Goal: Check status: Check status

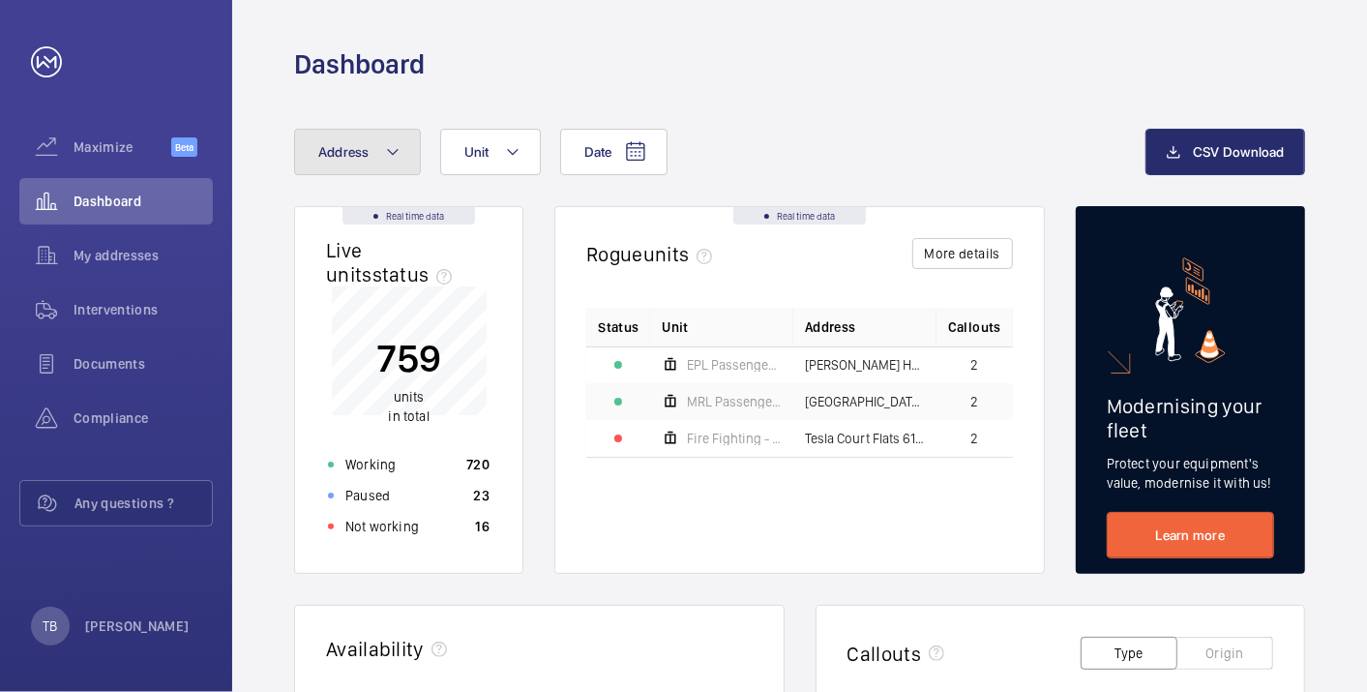
click at [338, 149] on span "Address" at bounding box center [343, 151] width 51 height 15
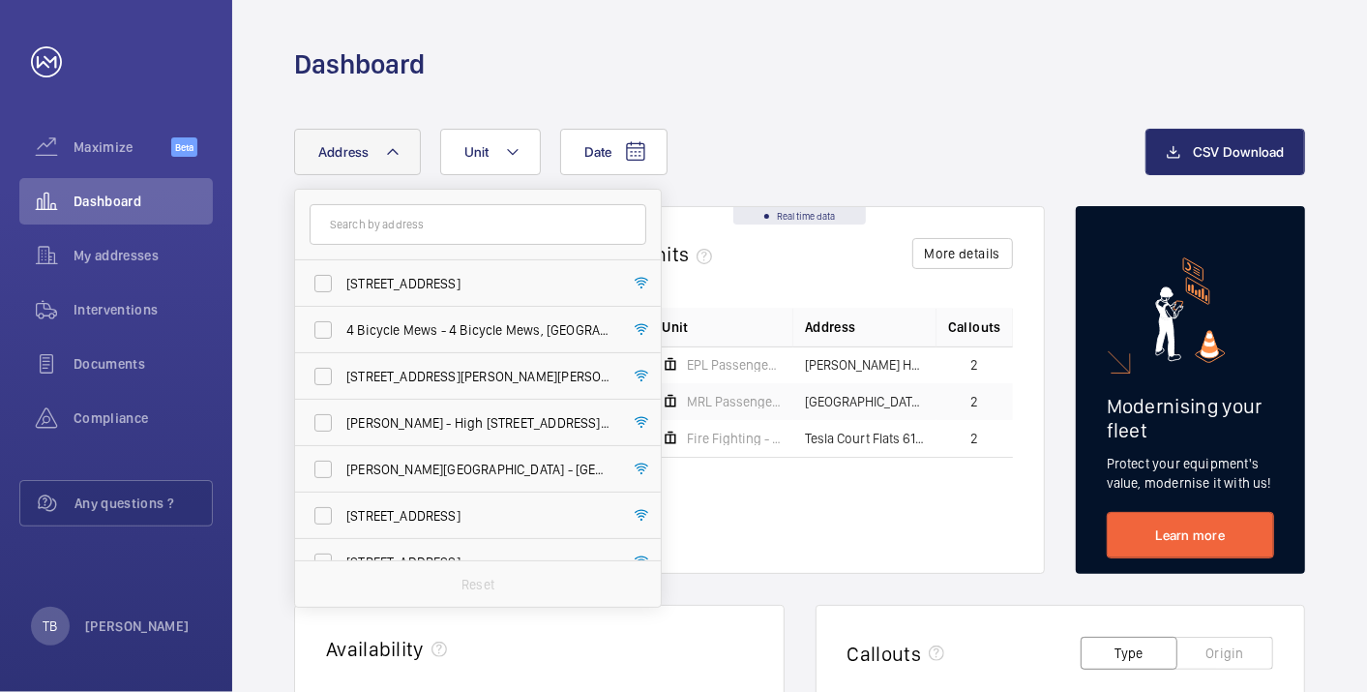
click at [846, 80] on div "Dashboard" at bounding box center [799, 64] width 1011 height 36
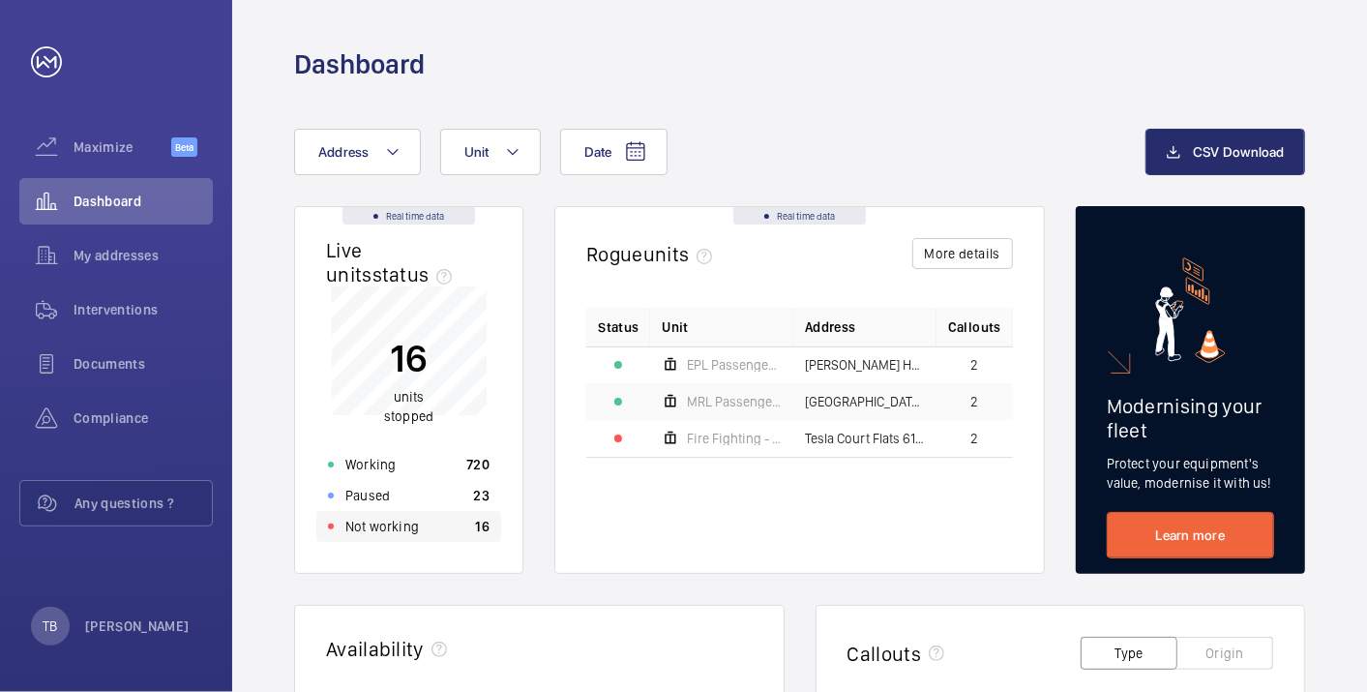
click at [422, 530] on div "Not working 16" at bounding box center [408, 526] width 185 height 31
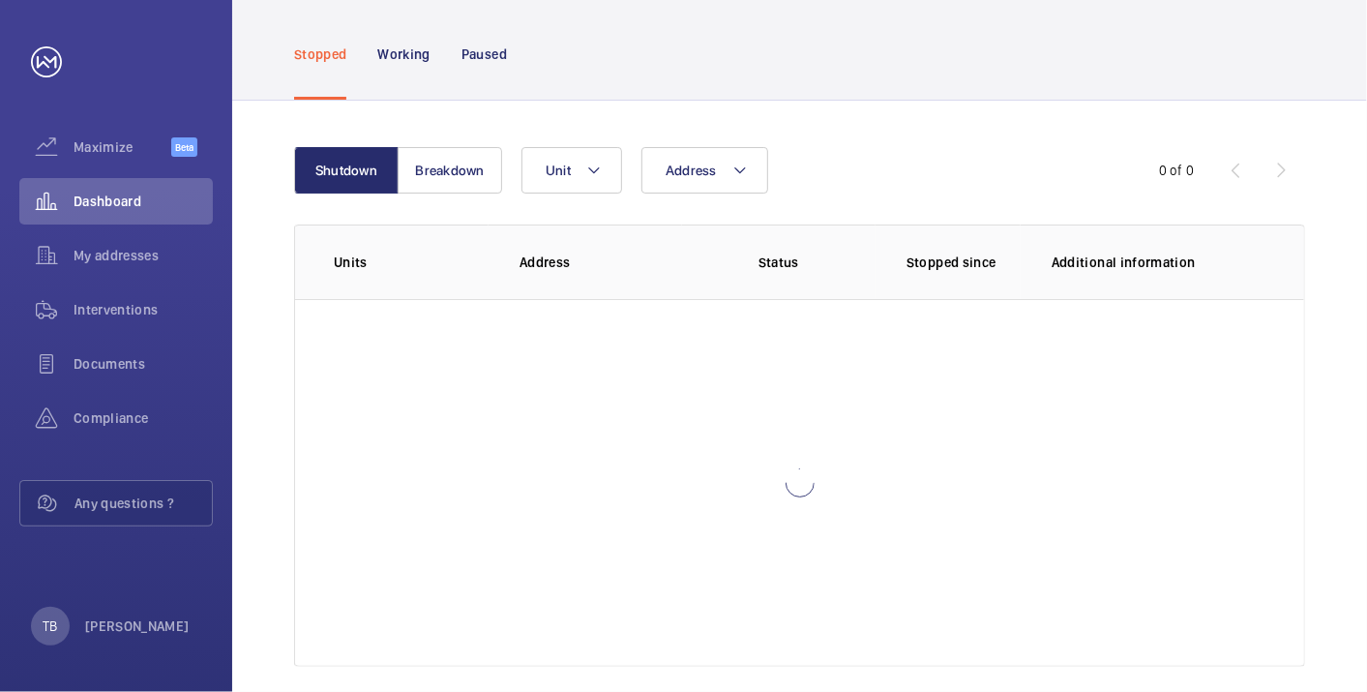
scroll to position [133, 0]
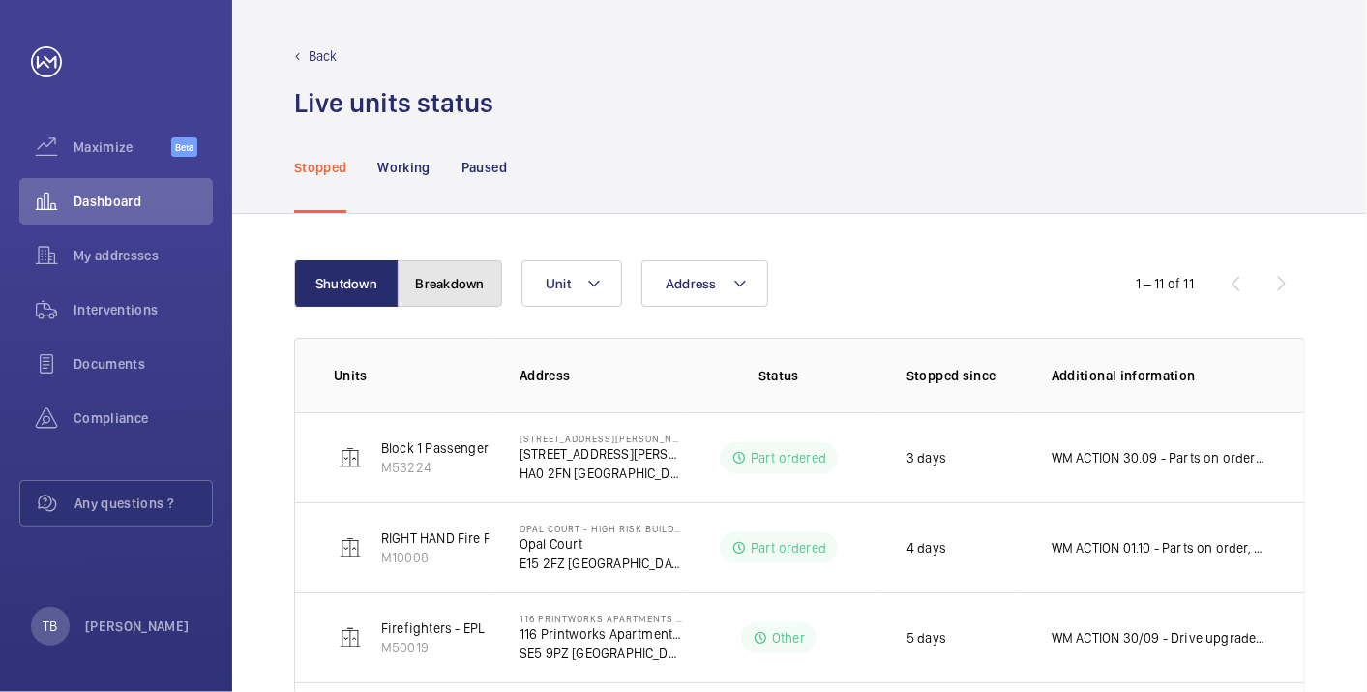
click at [417, 276] on button "Breakdown" at bounding box center [450, 283] width 105 height 46
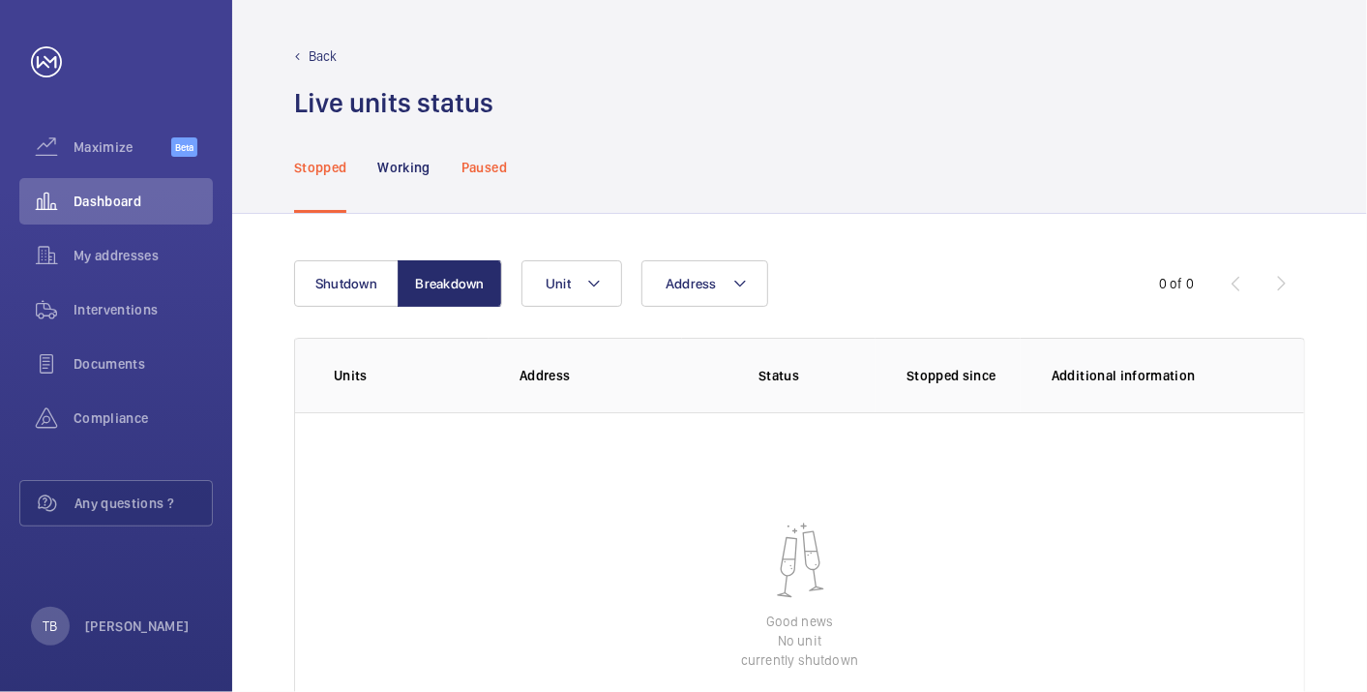
click at [475, 166] on p "Paused" at bounding box center [484, 167] width 45 height 19
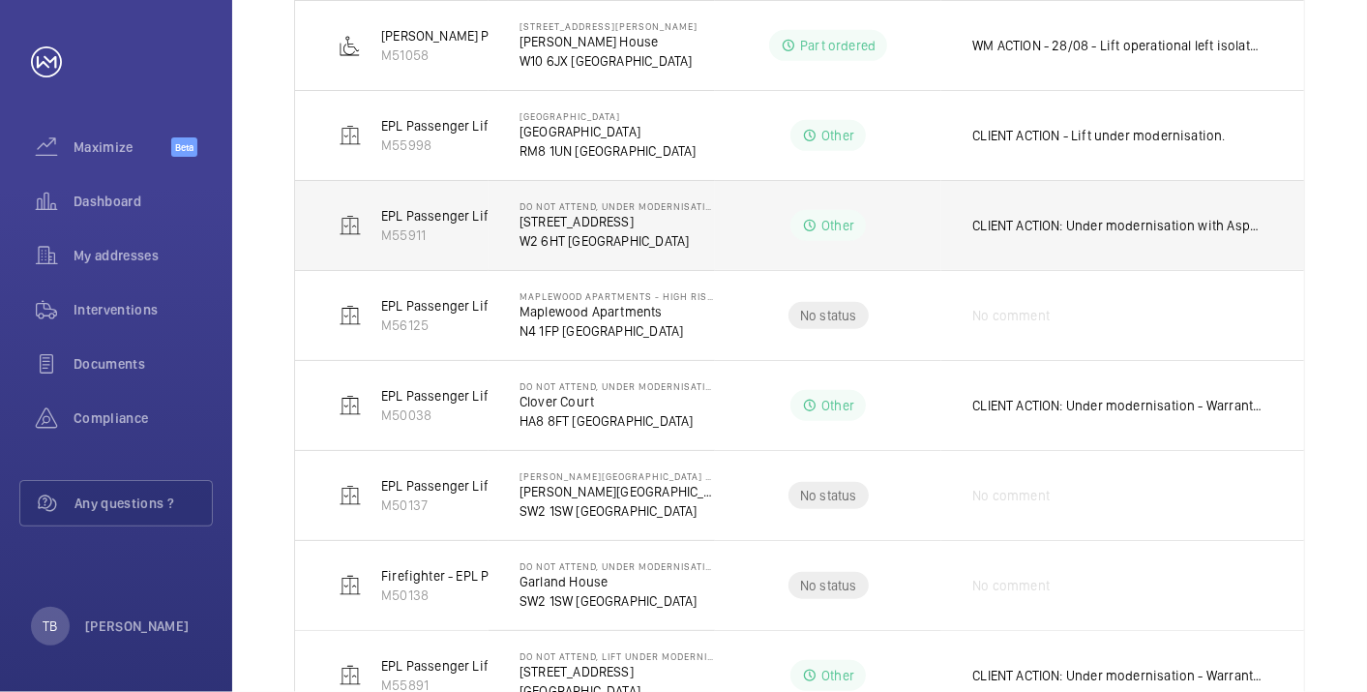
scroll to position [593, 0]
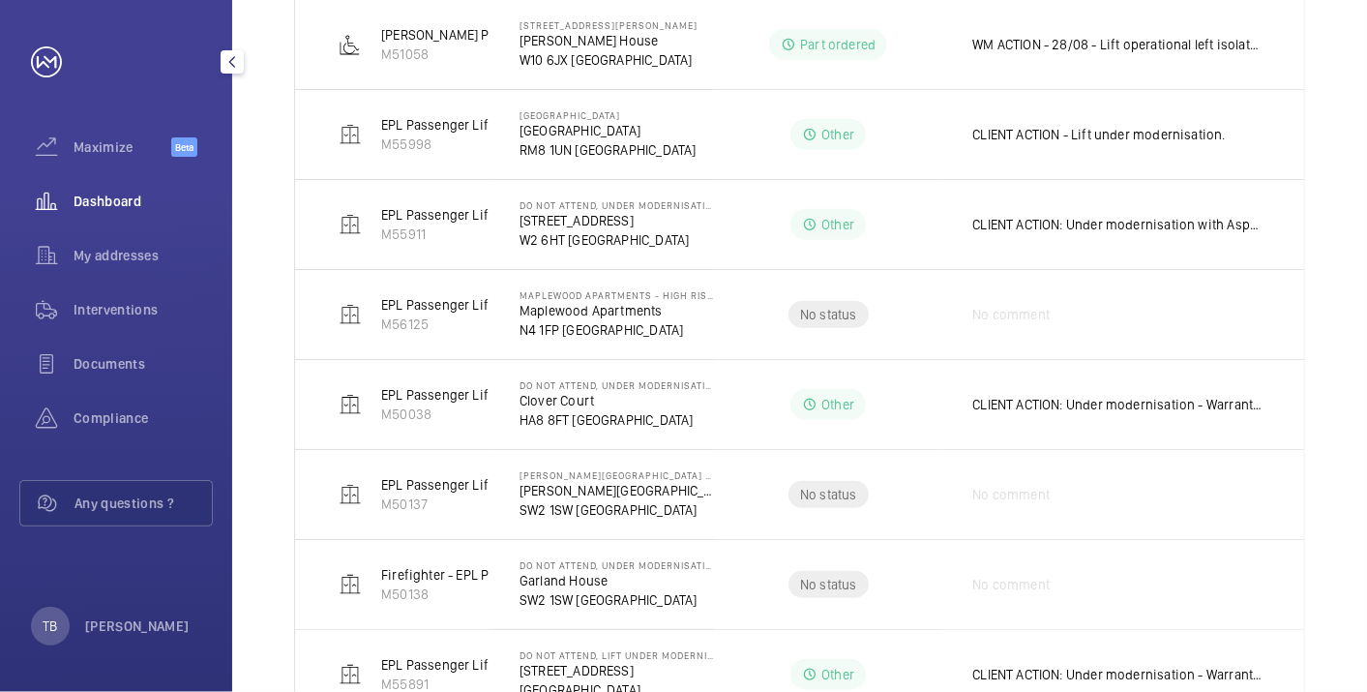
click at [116, 191] on div "Dashboard" at bounding box center [116, 201] width 194 height 46
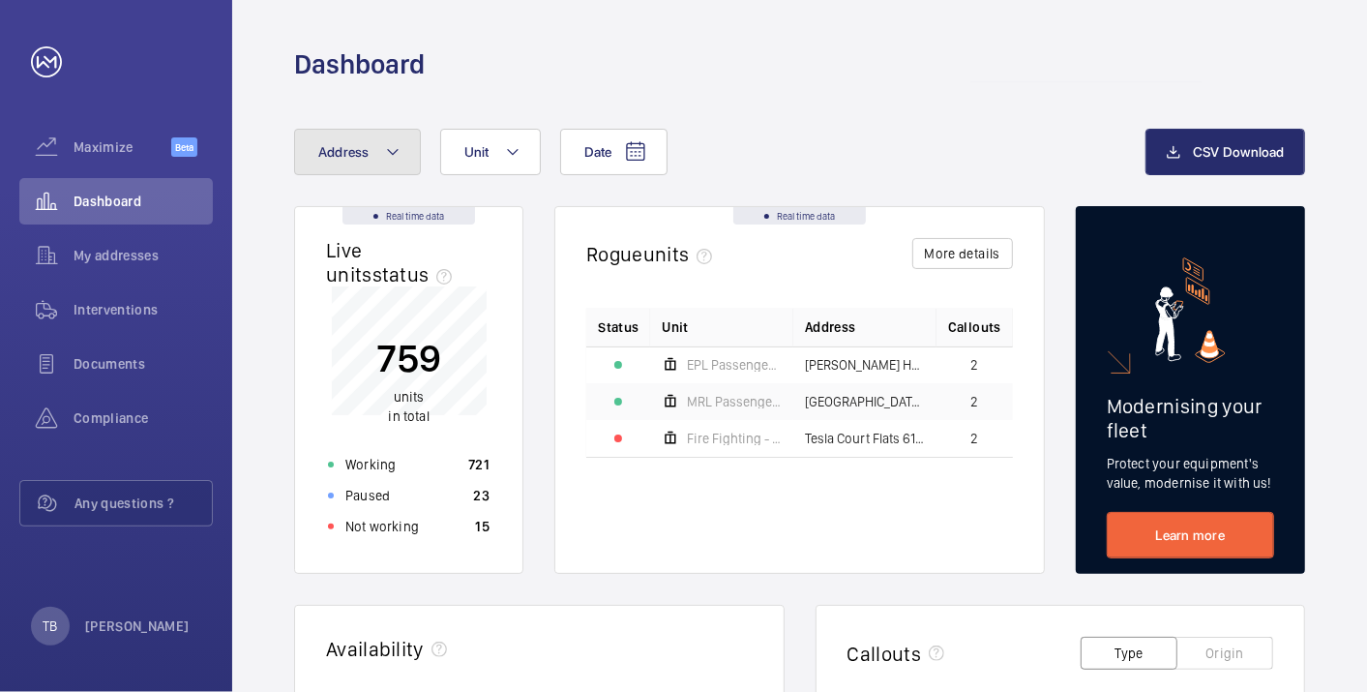
click at [385, 143] on mat-icon at bounding box center [392, 151] width 15 height 23
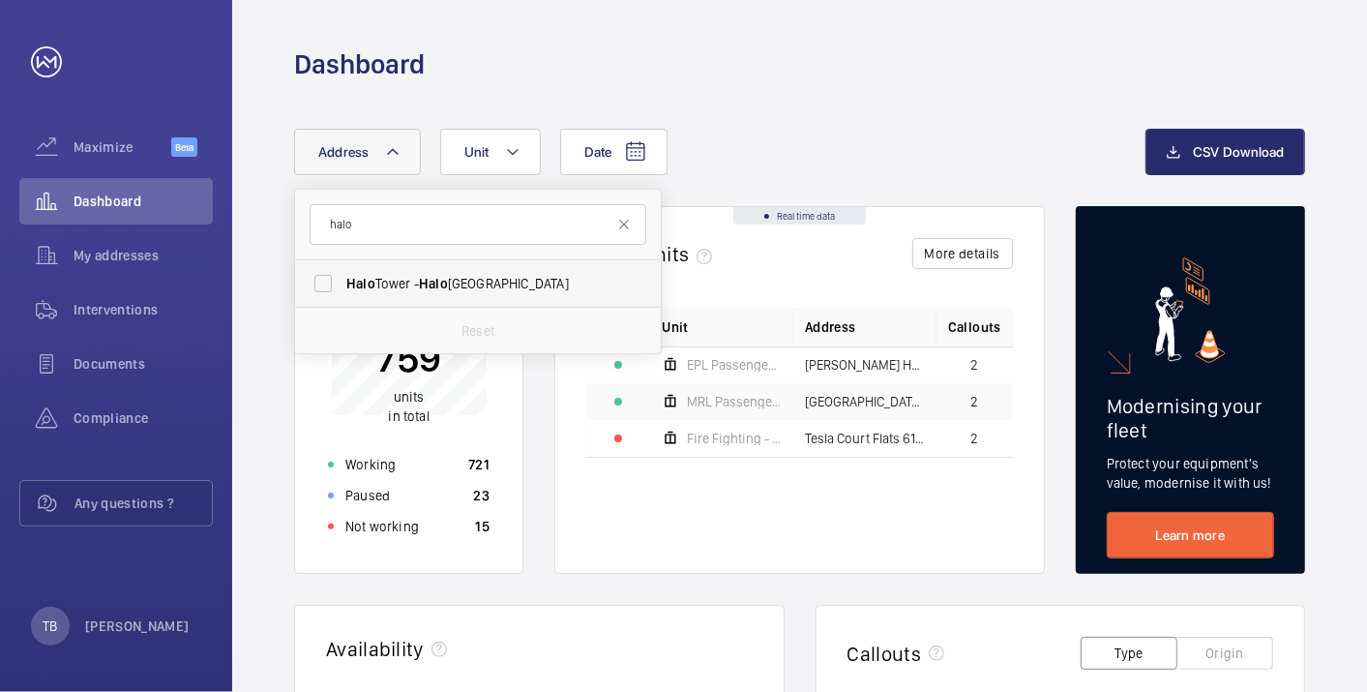
type input "halo"
click at [441, 279] on span "Halo" at bounding box center [433, 283] width 29 height 15
click at [343, 279] on input "[GEOGRAPHIC_DATA] - [GEOGRAPHIC_DATA]" at bounding box center [323, 283] width 39 height 39
checkbox input "true"
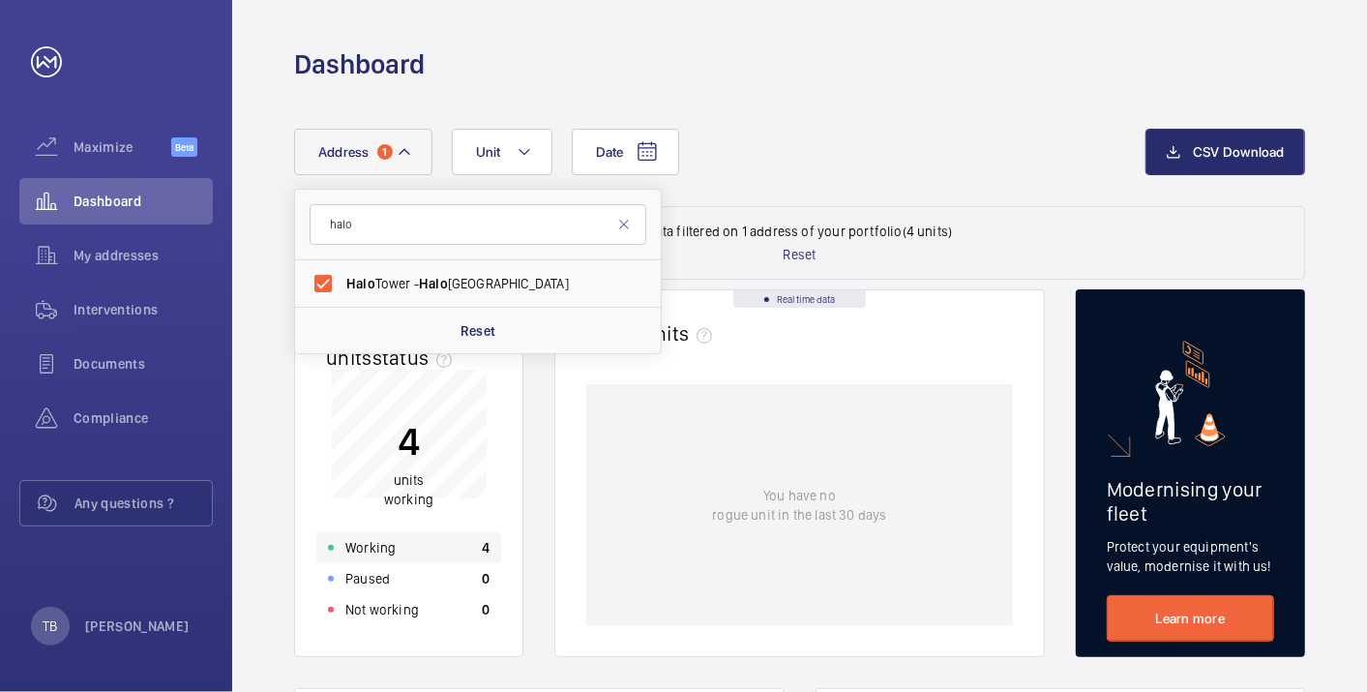
click at [390, 548] on p "Working" at bounding box center [370, 547] width 50 height 19
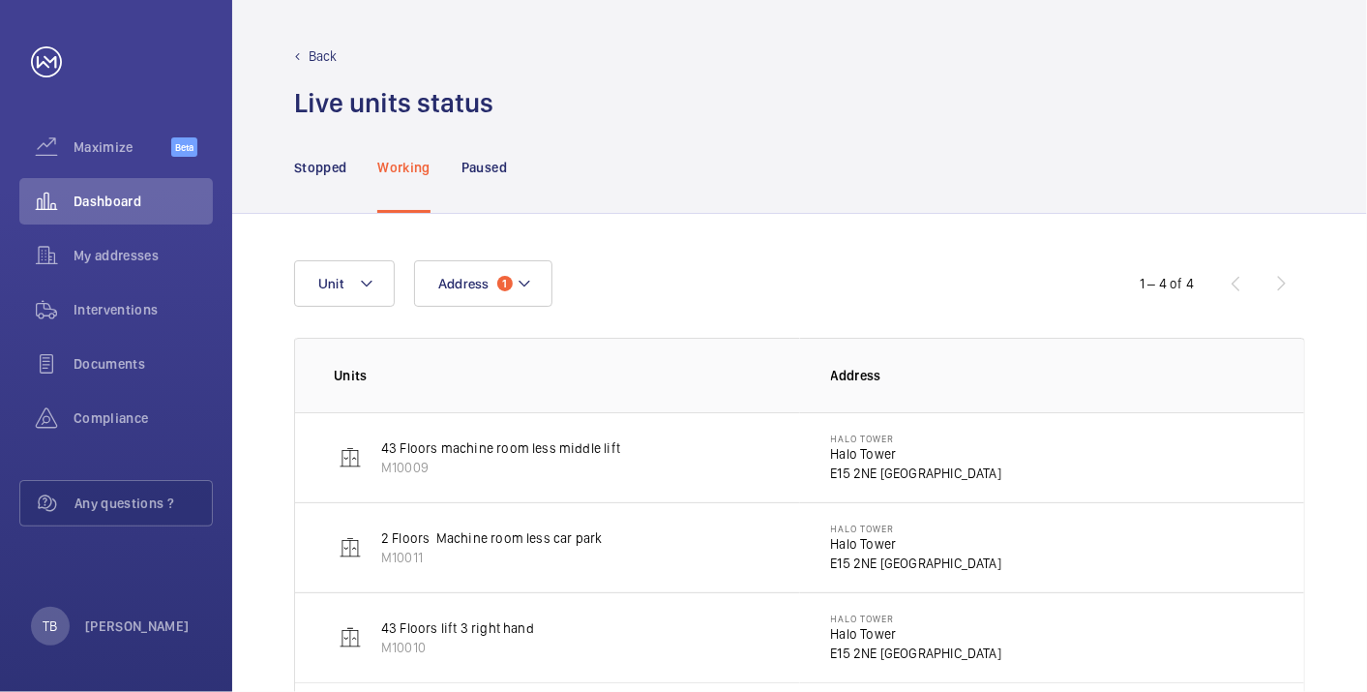
scroll to position [124, 0]
